Goal: Task Accomplishment & Management: Manage account settings

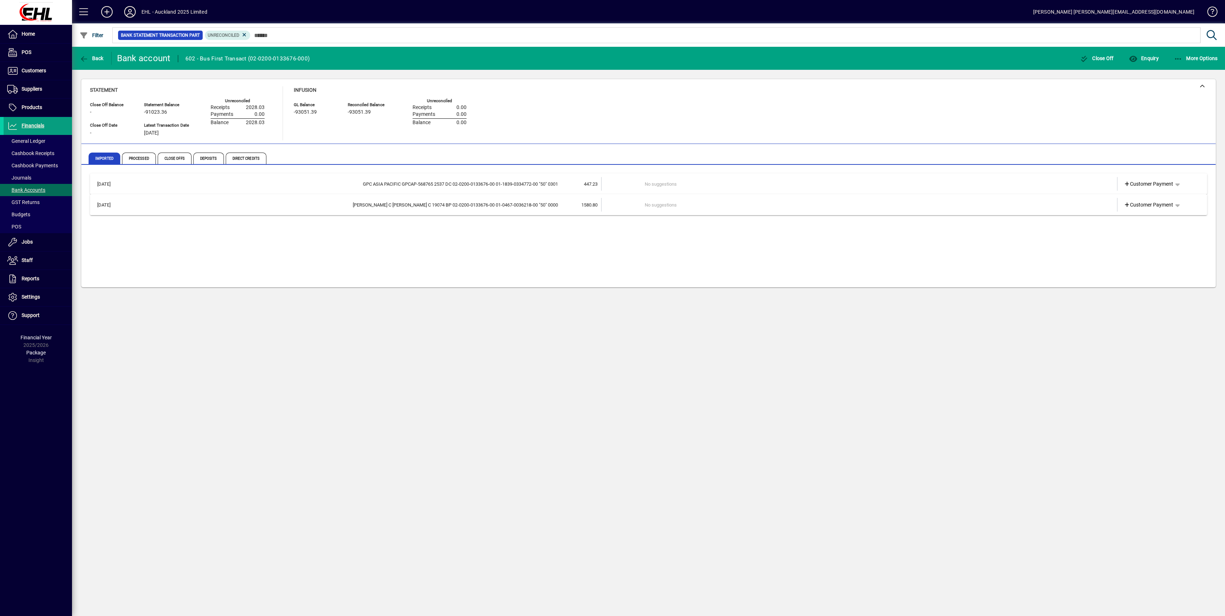
click at [129, 13] on icon at bounding box center [130, 12] width 14 height 12
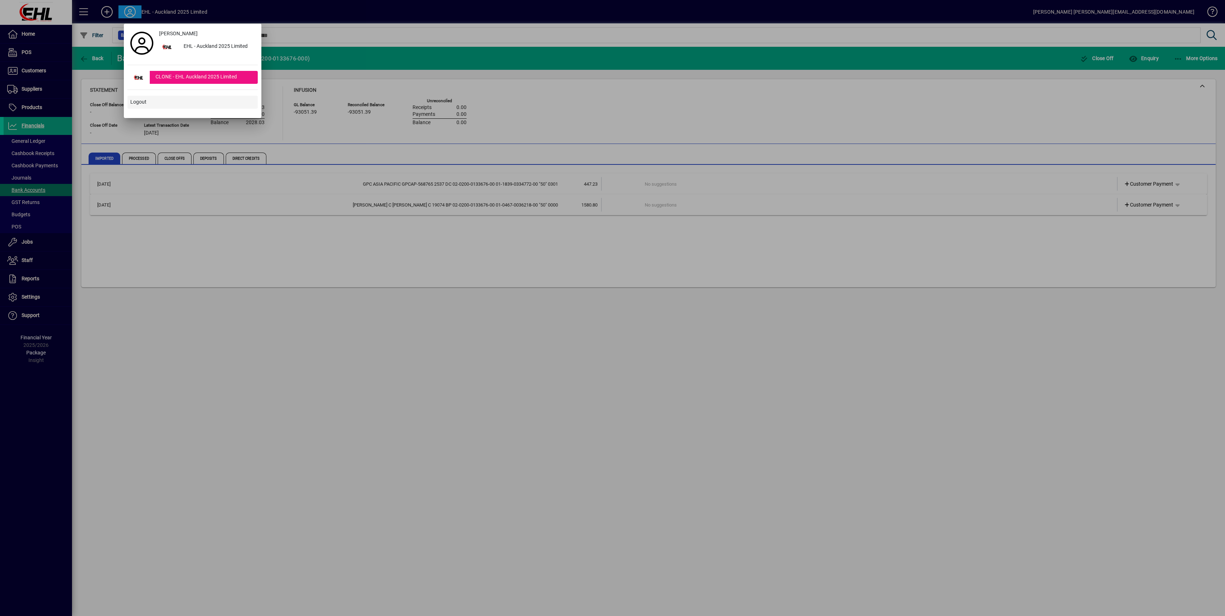
click at [135, 99] on span "Logout" at bounding box center [138, 102] width 16 height 8
